Goal: Information Seeking & Learning: Check status

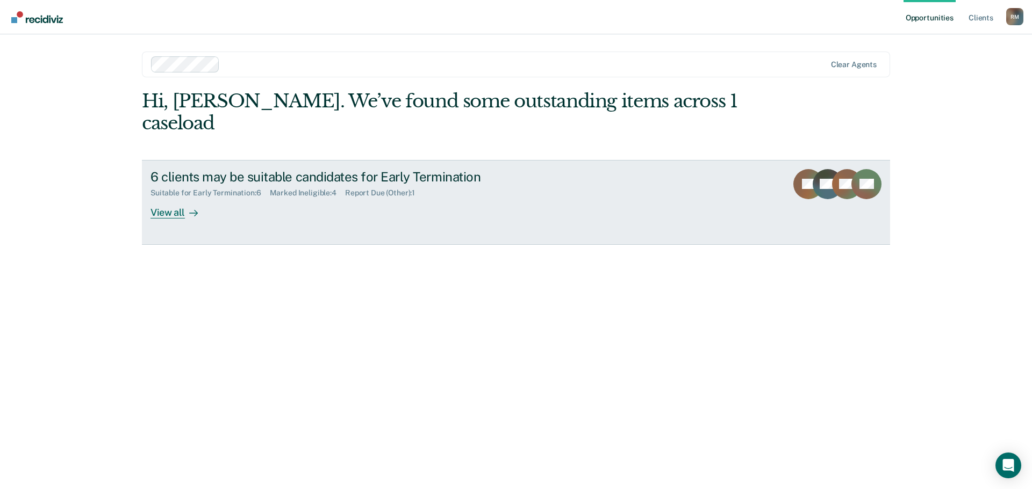
click at [175, 198] on div "View all" at bounding box center [180, 208] width 60 height 21
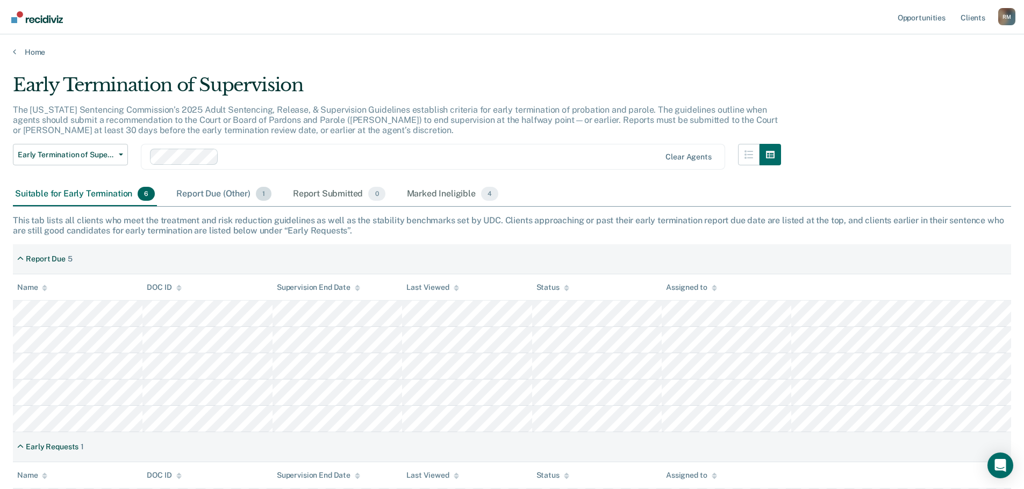
click at [192, 196] on div "Report Due (Other) 1" at bounding box center [223, 195] width 99 height 24
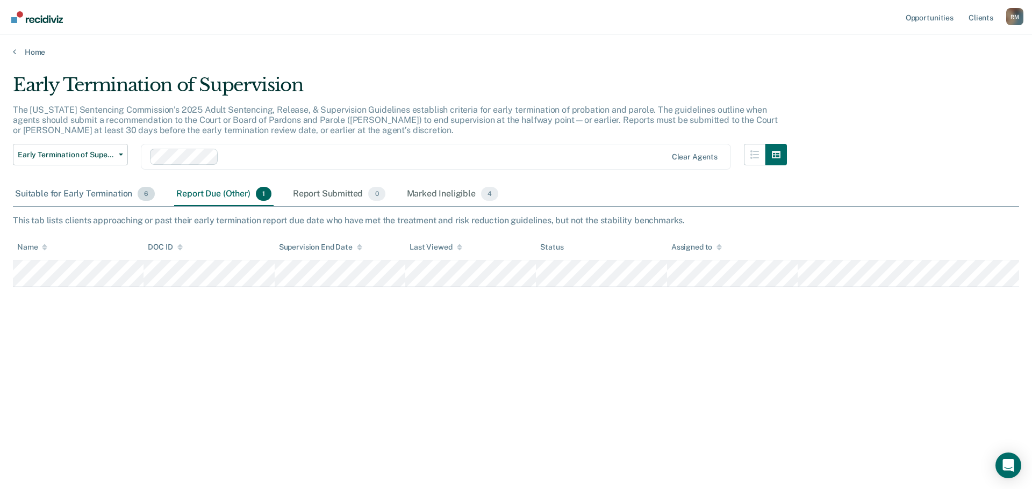
click at [77, 194] on div "Suitable for Early Termination 6" at bounding box center [85, 195] width 144 height 24
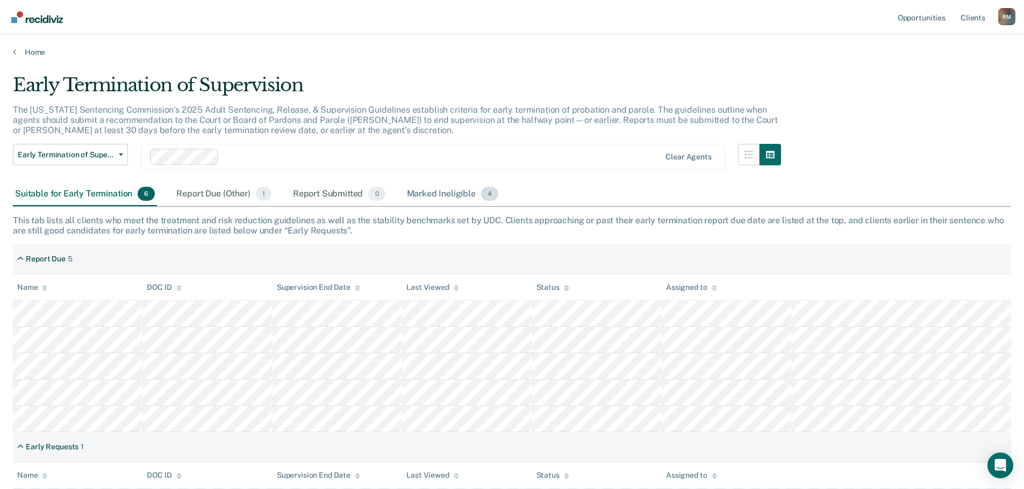
click at [451, 192] on div "Marked Ineligible 4" at bounding box center [453, 195] width 96 height 24
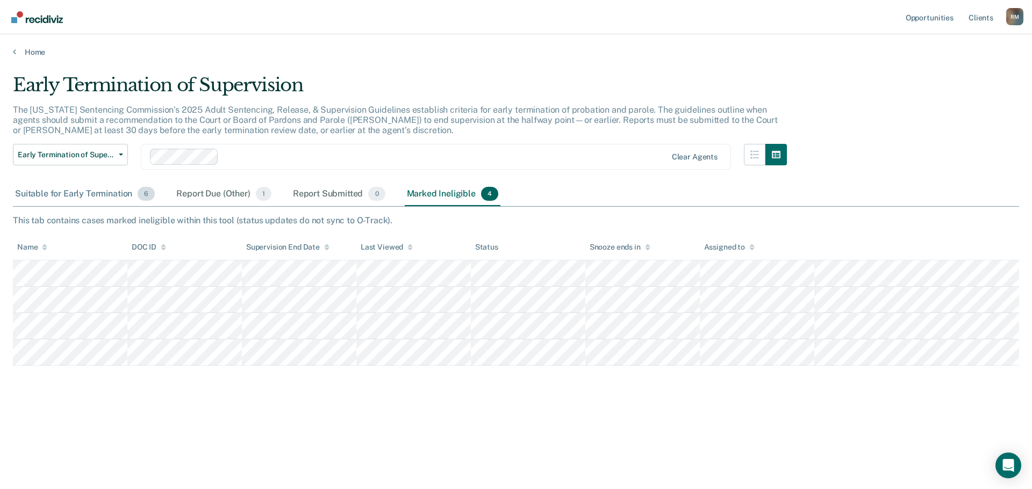
click at [54, 193] on div "Suitable for Early Termination 6" at bounding box center [85, 195] width 144 height 24
